Goal: Task Accomplishment & Management: Use online tool/utility

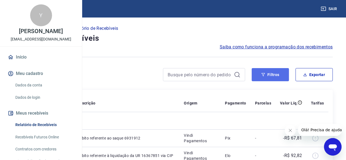
click at [279, 71] on button "Filtros" at bounding box center [270, 74] width 37 height 13
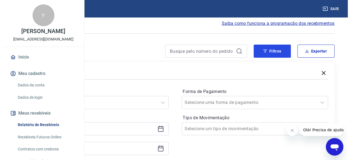
scroll to position [55, 0]
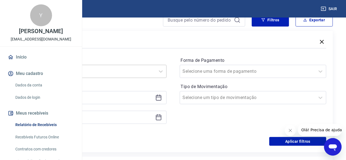
click at [155, 75] on div "Selecione um período" at bounding box center [87, 72] width 135 height 10
click at [155, 76] on div "Selecione um período" at bounding box center [87, 72] width 135 height 10
click at [152, 73] on div at bounding box center [88, 72] width 130 height 8
click at [132, 128] on div "Últimos 15 dias" at bounding box center [93, 126] width 147 height 11
click at [133, 128] on div "Período Últimos 15 dias Período personalizado" at bounding box center [93, 93] width 147 height 74
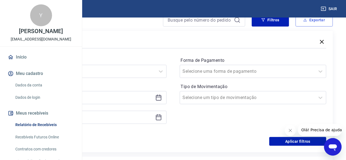
click at [316, 23] on button "Exportar" at bounding box center [313, 19] width 37 height 13
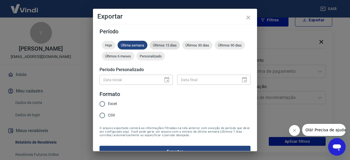
click at [157, 44] on span "Últimos 15 dias" at bounding box center [165, 45] width 30 height 4
click at [107, 104] on input "Excel" at bounding box center [102, 103] width 11 height 11
radio input "true"
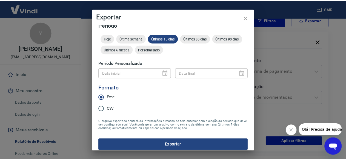
scroll to position [10, 0]
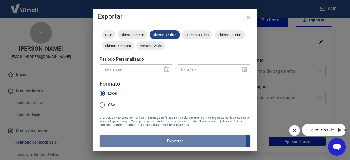
click at [171, 142] on button "Exportar" at bounding box center [175, 141] width 151 height 11
